Goal: Find specific page/section: Find specific page/section

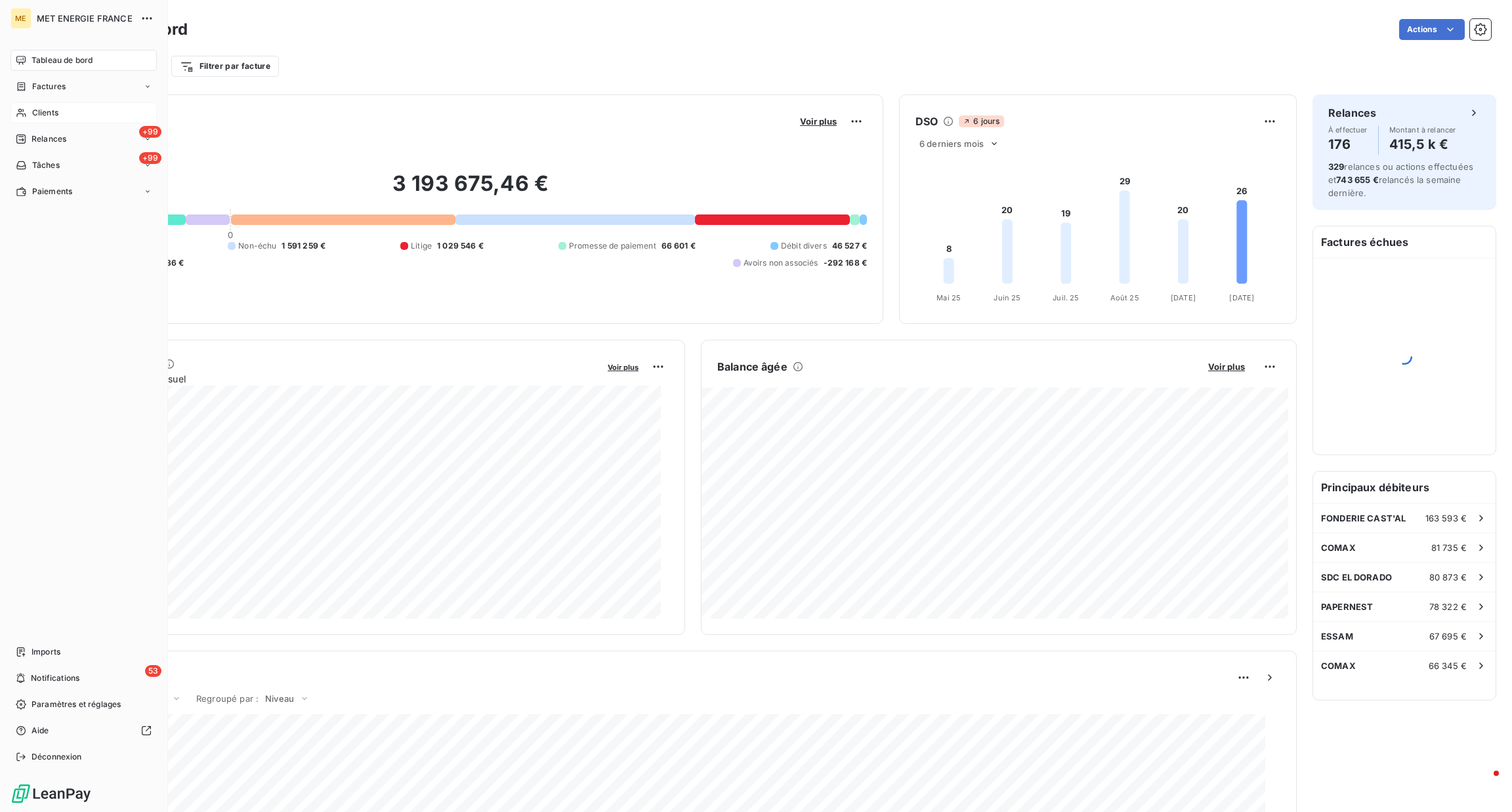
click at [45, 114] on span "Clients" at bounding box center [45, 113] width 26 height 12
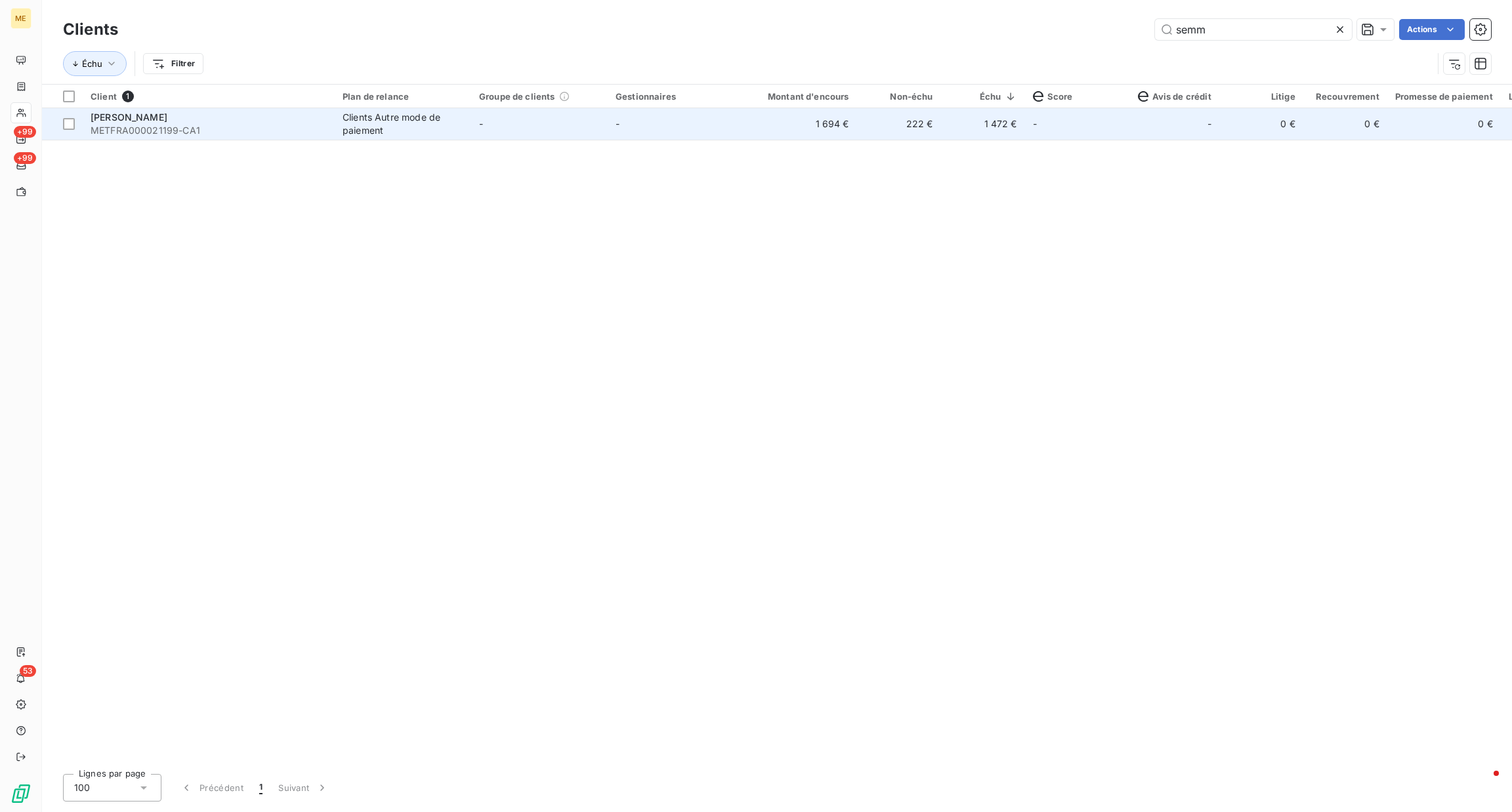
type input "semm"
click at [280, 134] on span "METFRA000021199-CA1" at bounding box center [208, 130] width 236 height 13
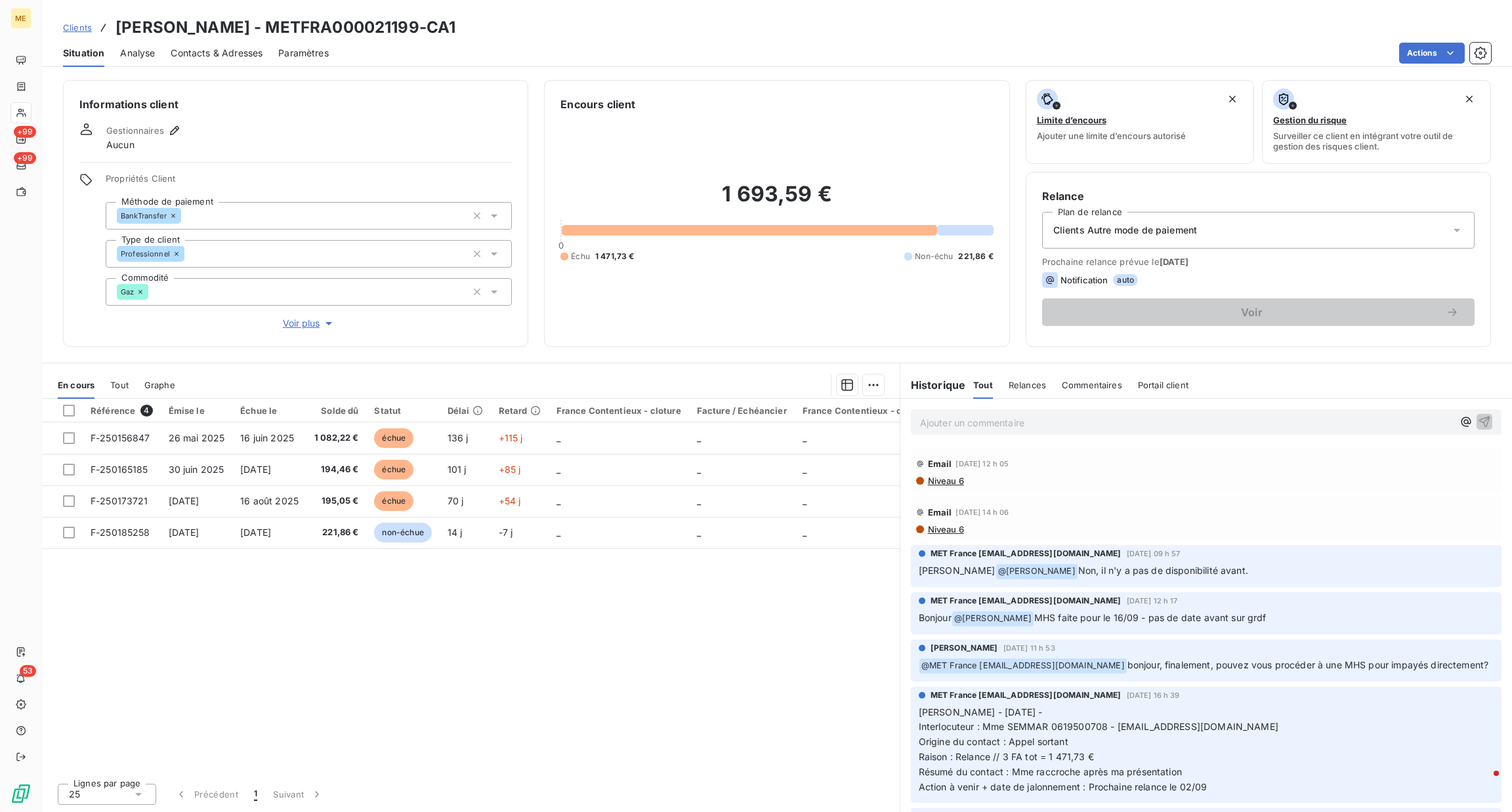
click at [305, 320] on span "Voir plus" at bounding box center [308, 323] width 53 height 13
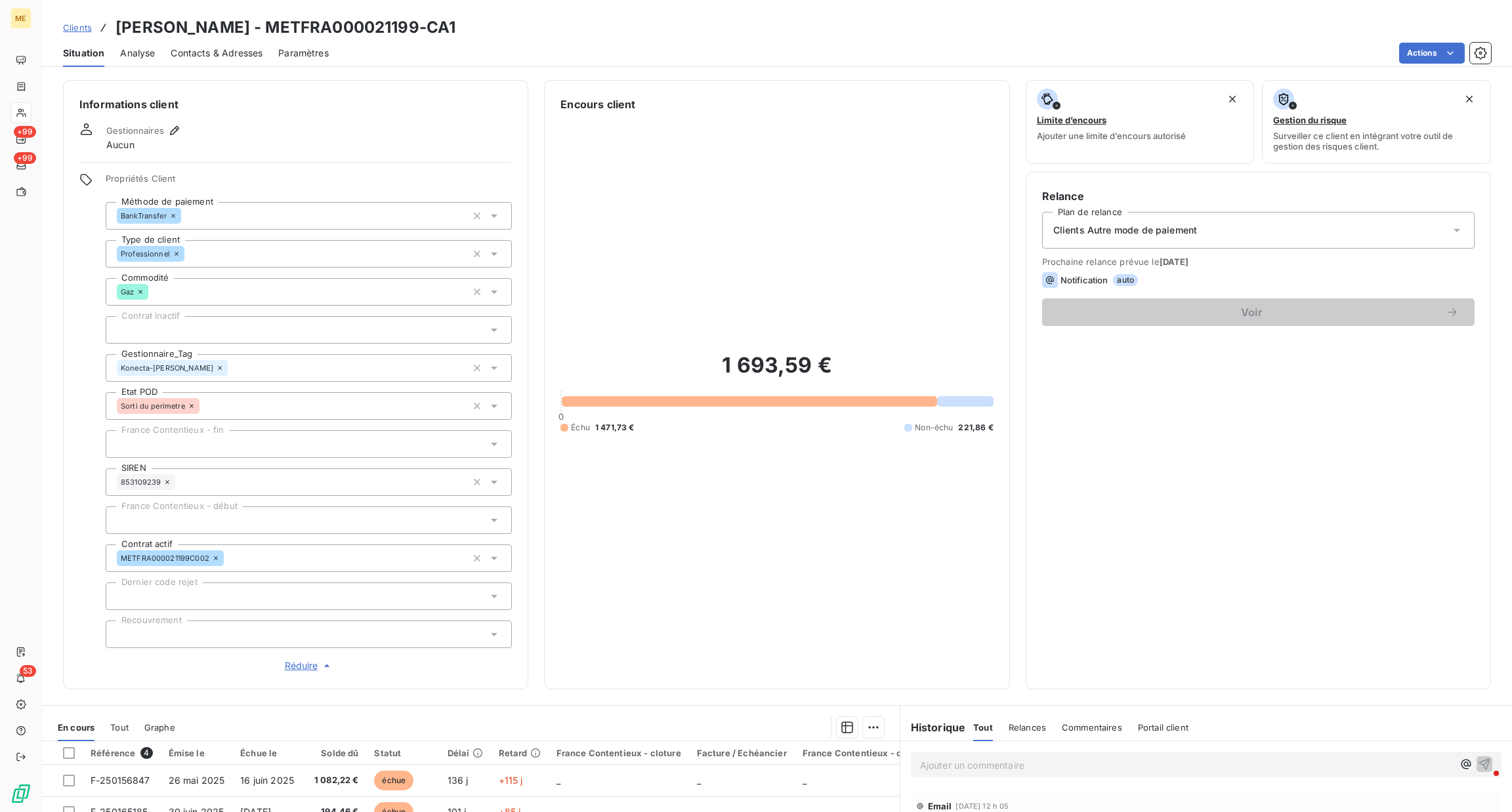
scroll to position [221, 0]
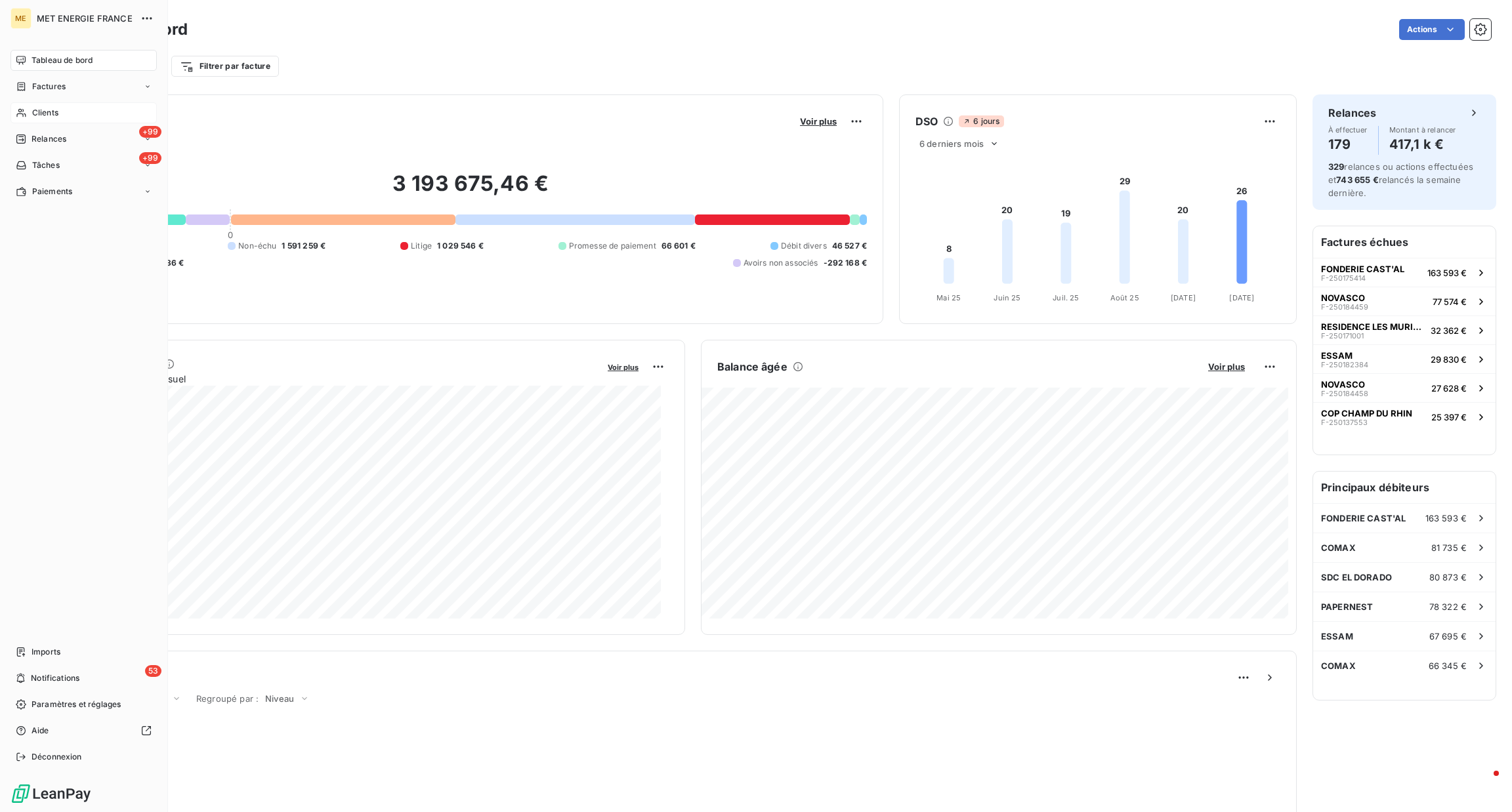
click at [22, 119] on div "Clients" at bounding box center [83, 112] width 146 height 21
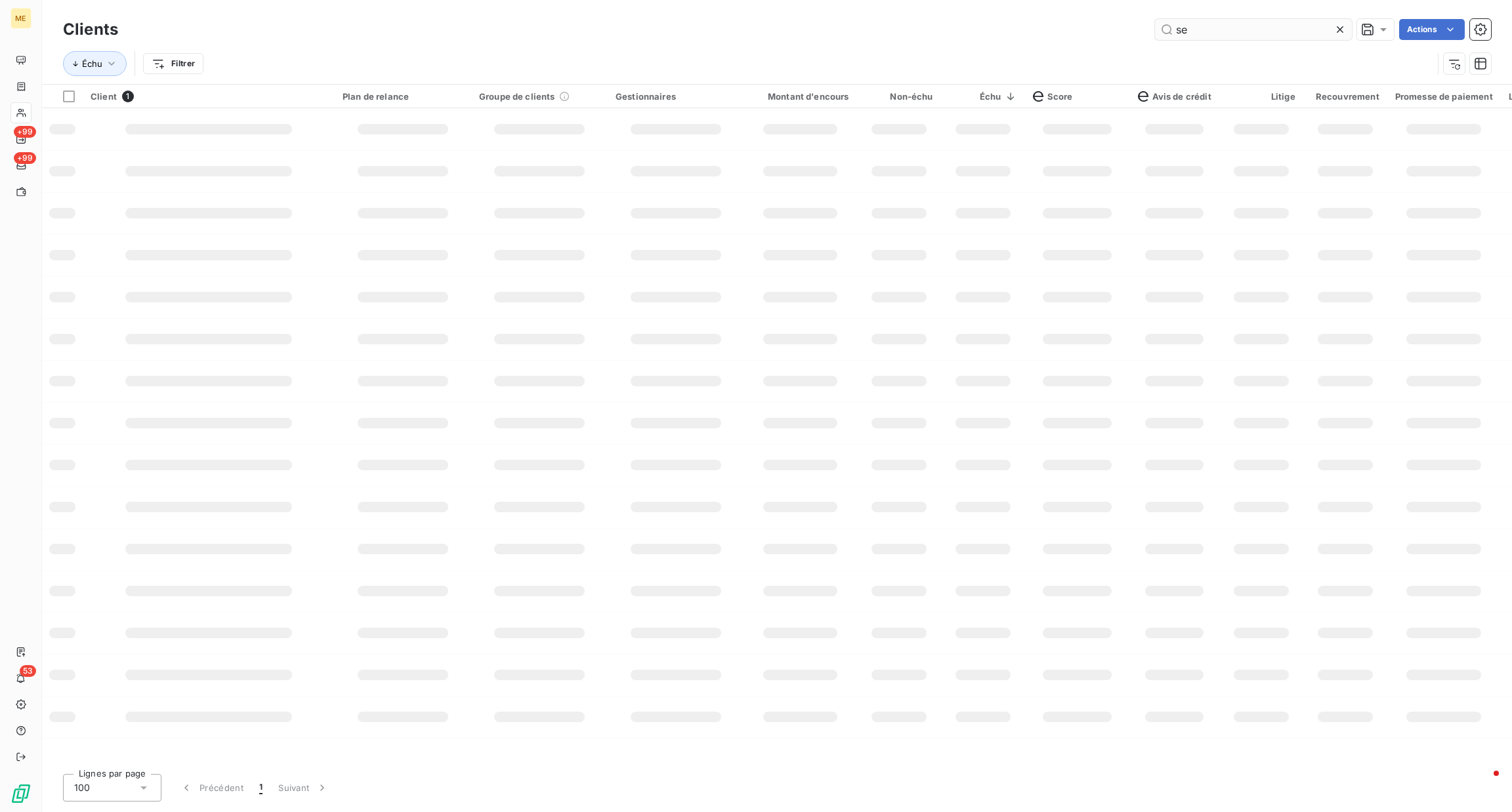
type input "s"
type input "semma"
